Goal: Find specific page/section: Find specific page/section

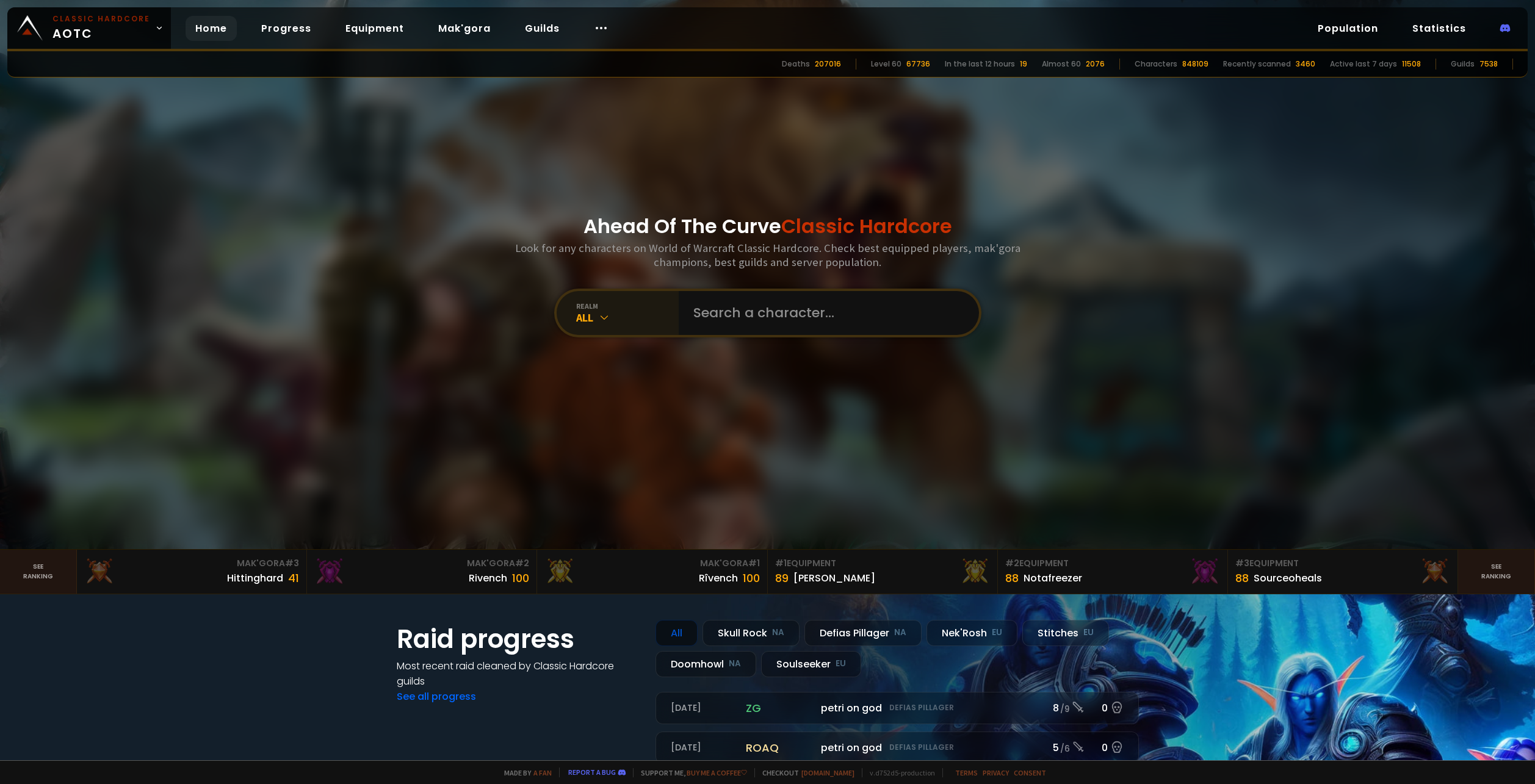
click at [631, 319] on div "All" at bounding box center [627, 318] width 102 height 14
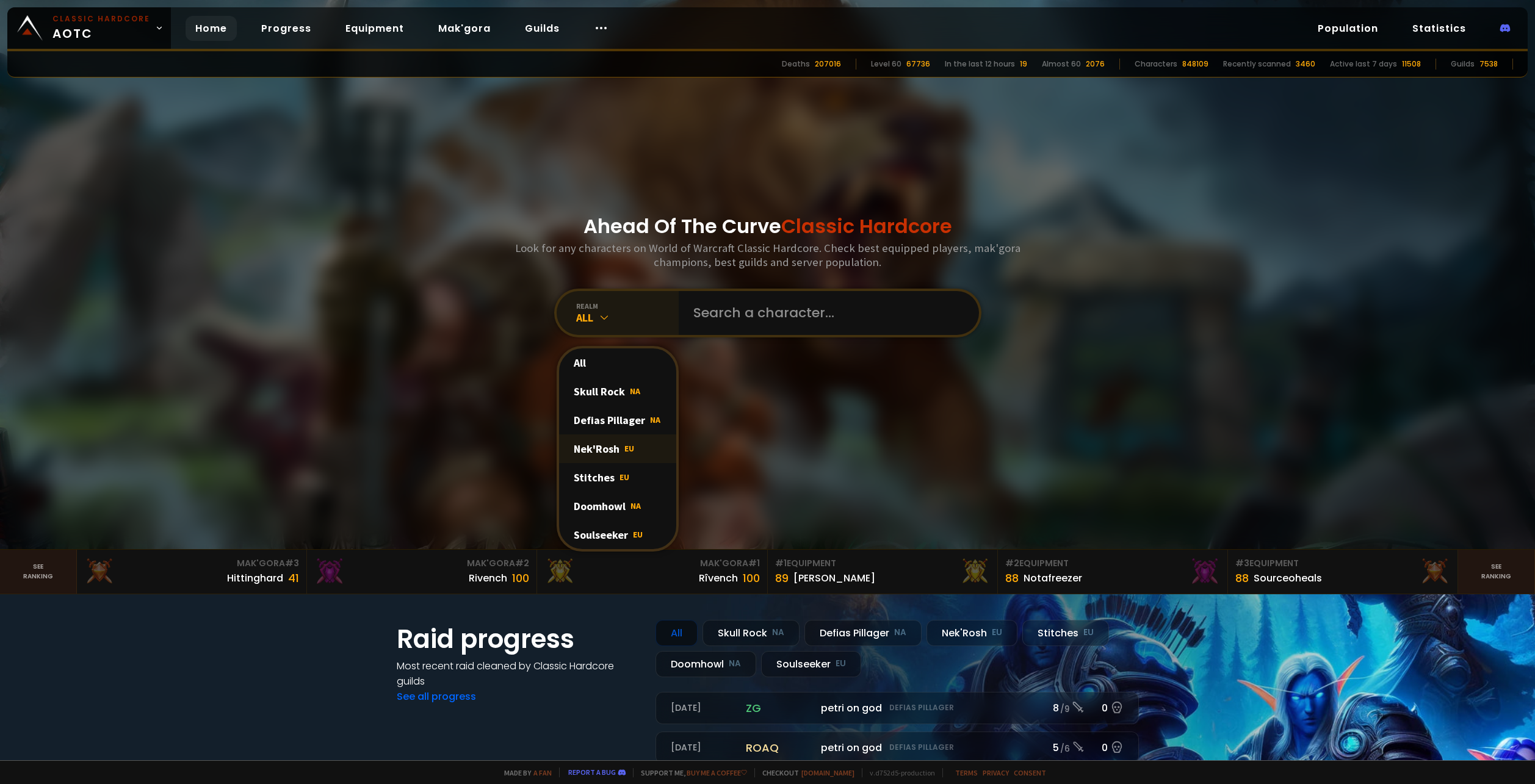
click at [606, 446] on div "Nek'Rosh EU" at bounding box center [617, 448] width 117 height 29
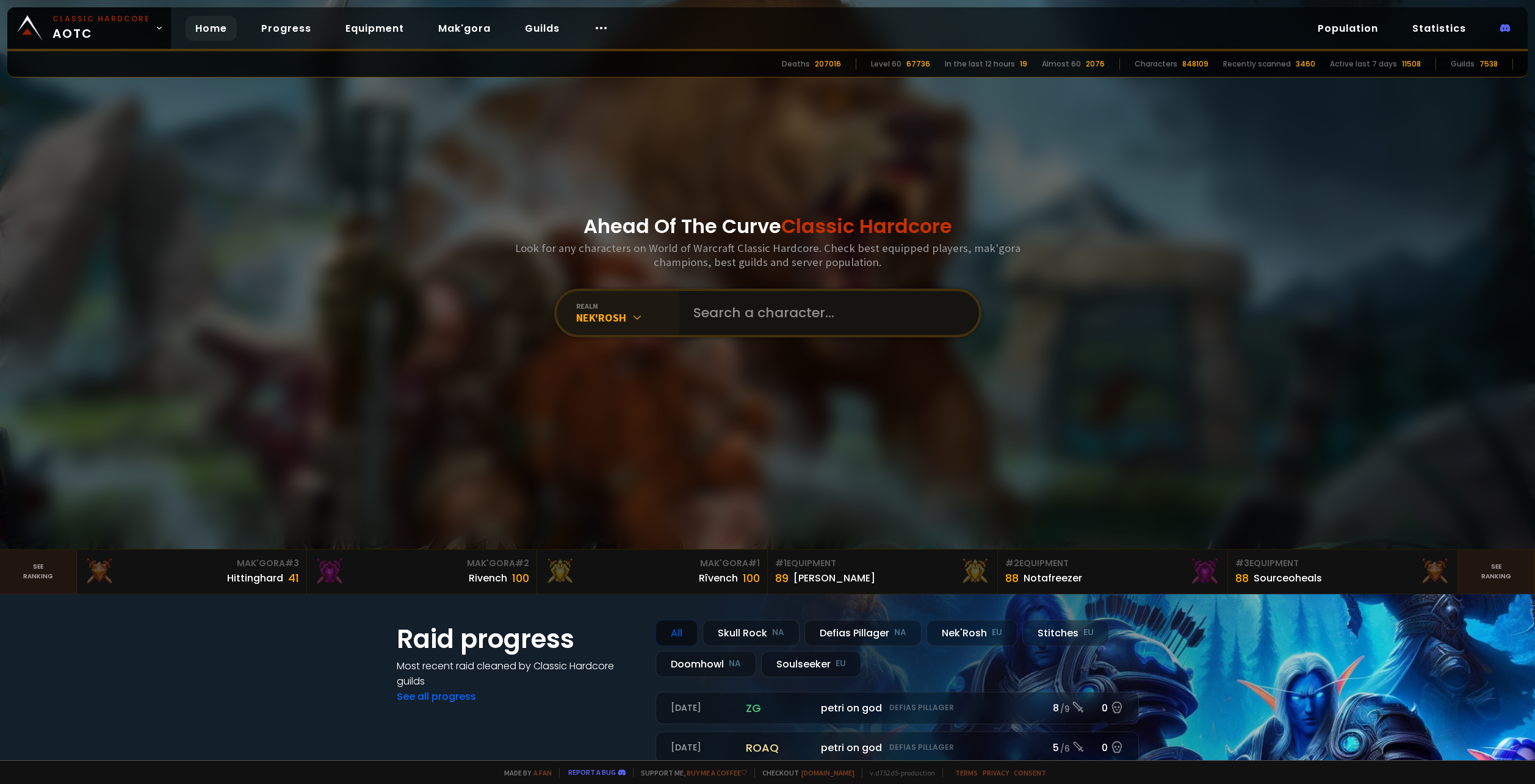
click at [719, 313] on input "text" at bounding box center [824, 313] width 278 height 44
type input "Saturius"
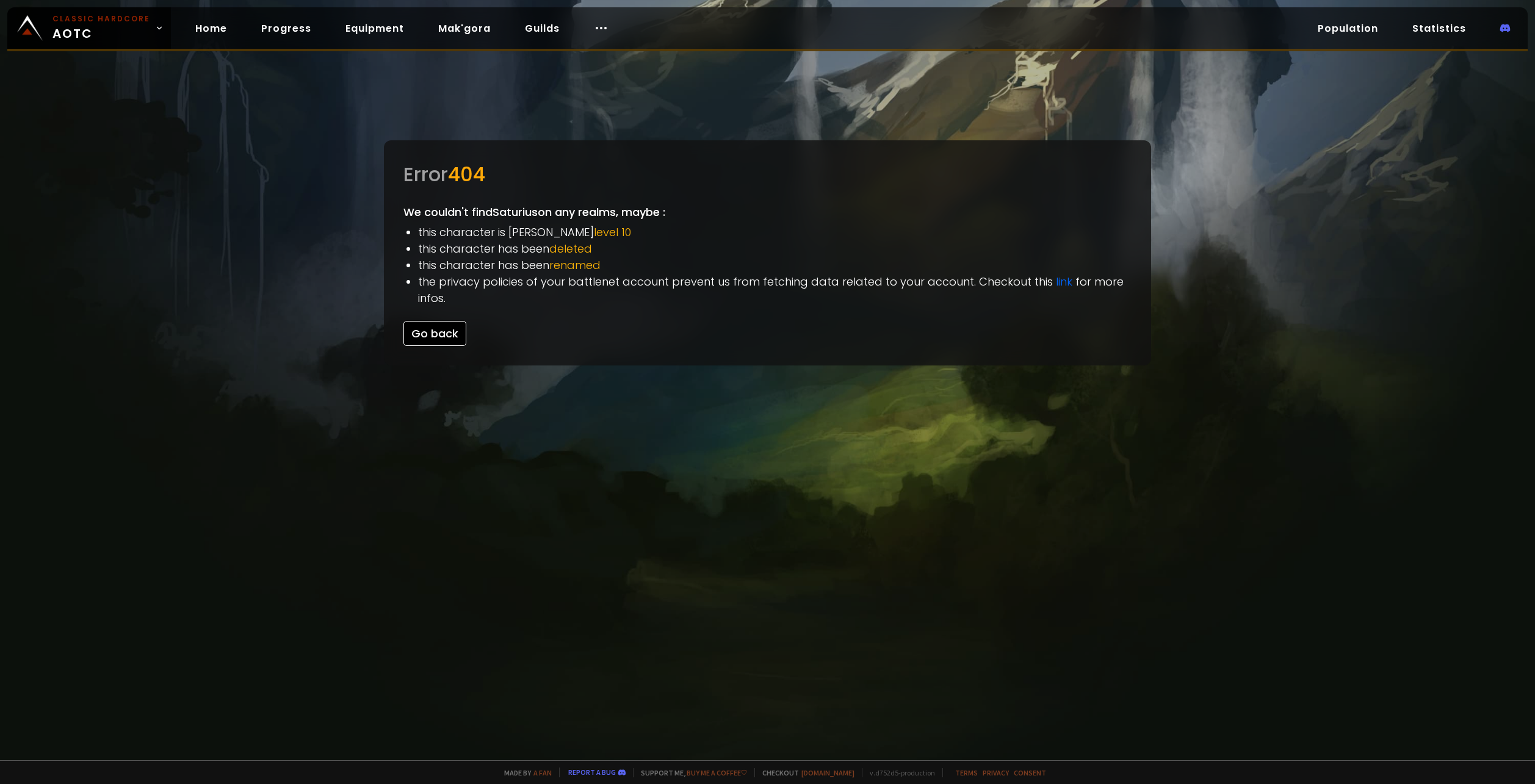
click at [414, 327] on button "Go back" at bounding box center [435, 333] width 63 height 25
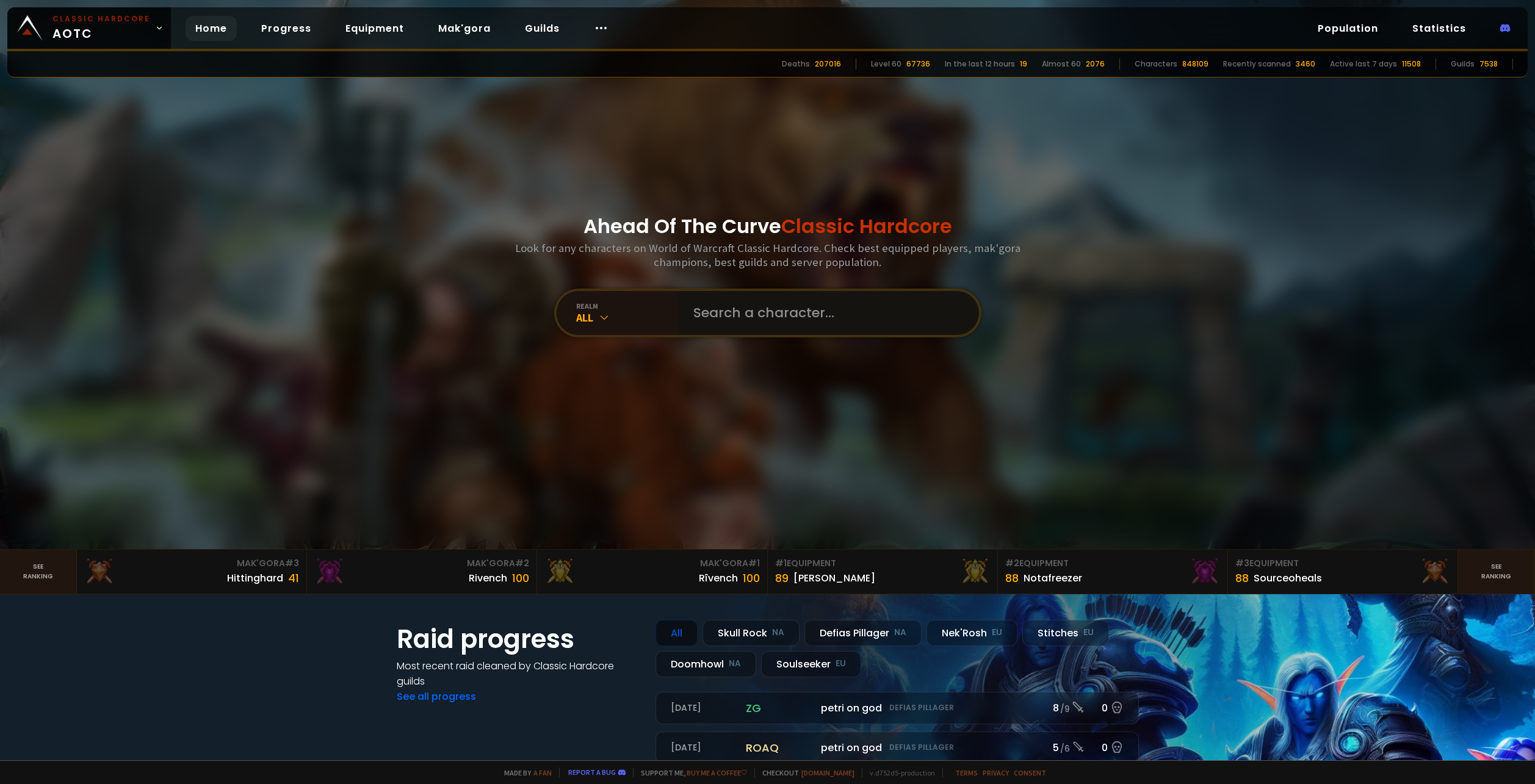
click at [705, 298] on input "text" at bounding box center [824, 313] width 278 height 44
type input "Saturius"
click at [738, 318] on input "text" at bounding box center [824, 313] width 278 height 44
type input "Saturas"
click at [725, 316] on input "text" at bounding box center [824, 313] width 278 height 44
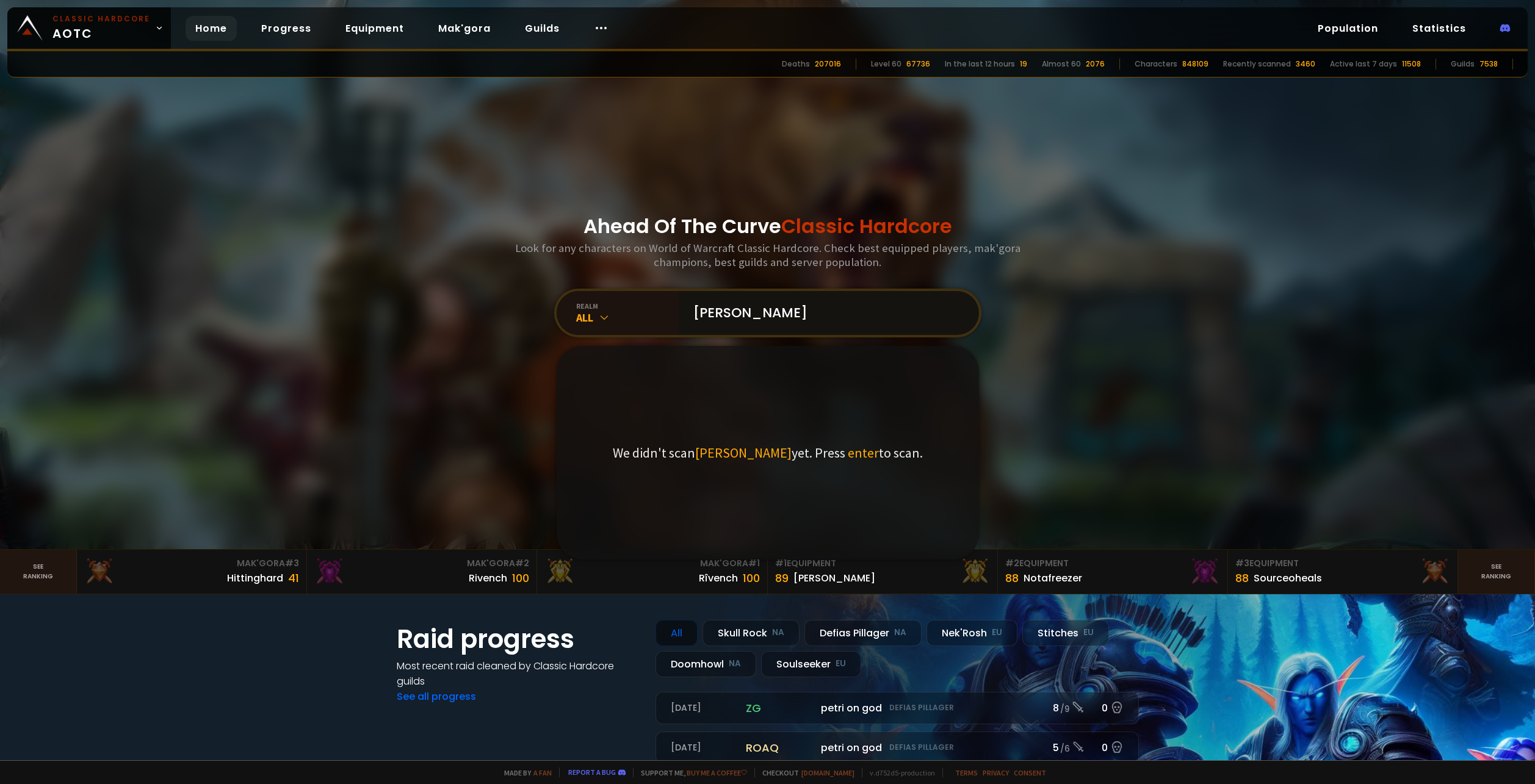
drag, startPoint x: 778, startPoint y: 324, endPoint x: 468, endPoint y: 336, distance: 310.2
click at [468, 336] on div "Ahead Of The Curve Classic Hardcore Look for any characters on World of Warcraf…" at bounding box center [767, 274] width 736 height 549
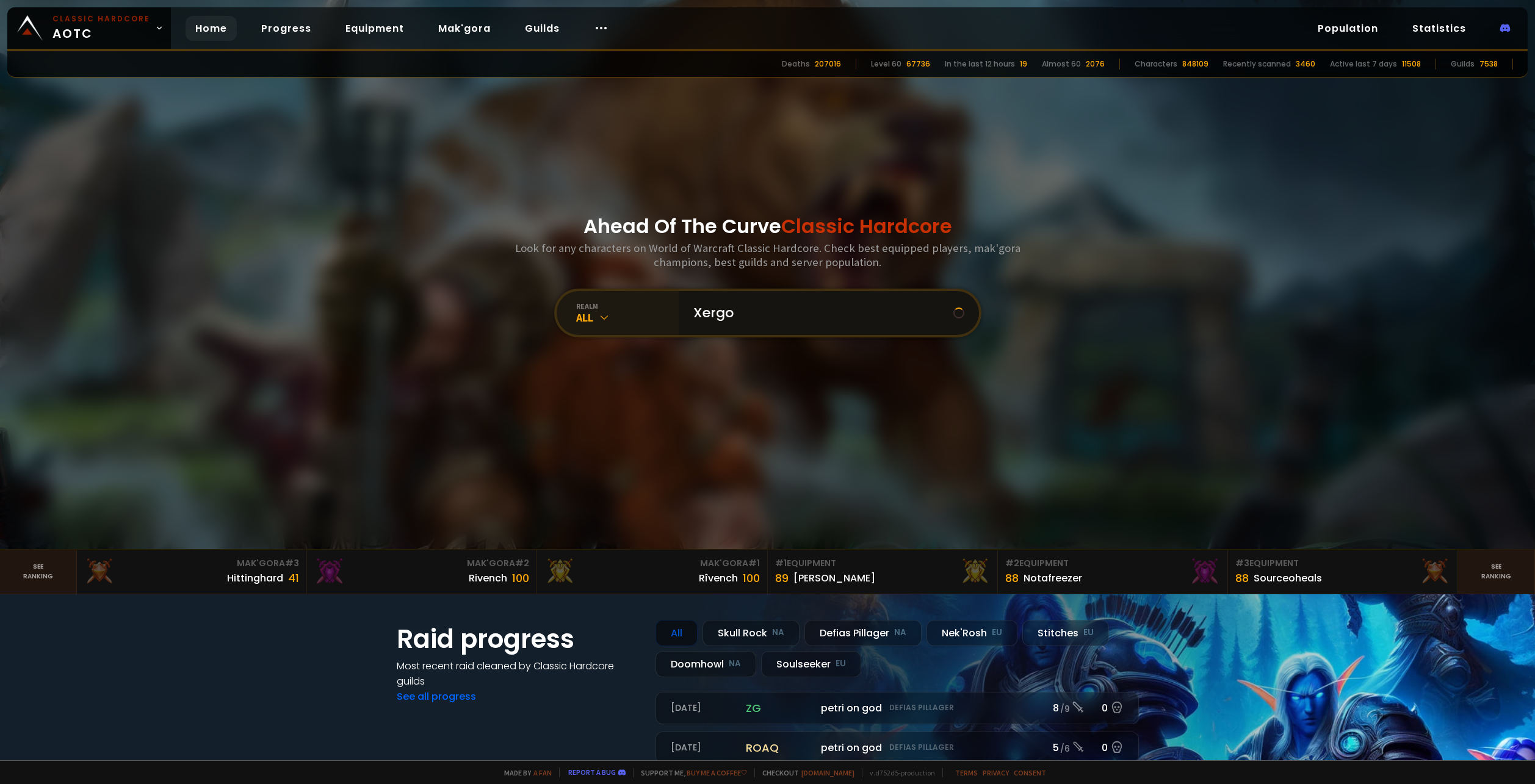
type input "Xergon"
